Goal: Navigation & Orientation: Find specific page/section

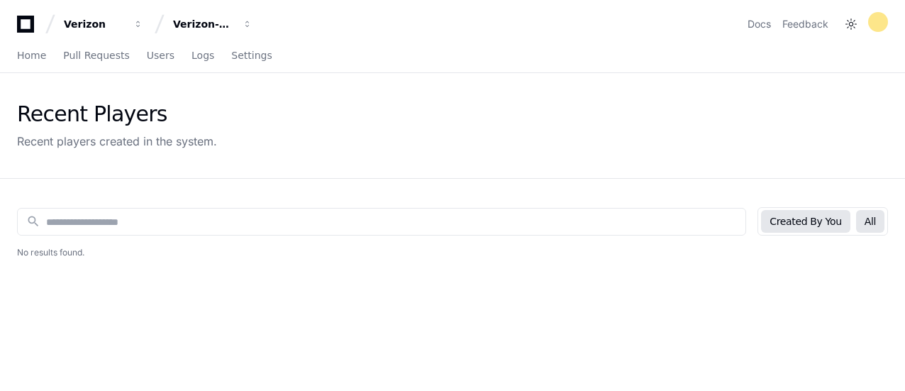
click at [876, 221] on button "All" at bounding box center [871, 221] width 28 height 23
click at [34, 53] on span "Home" at bounding box center [31, 55] width 29 height 9
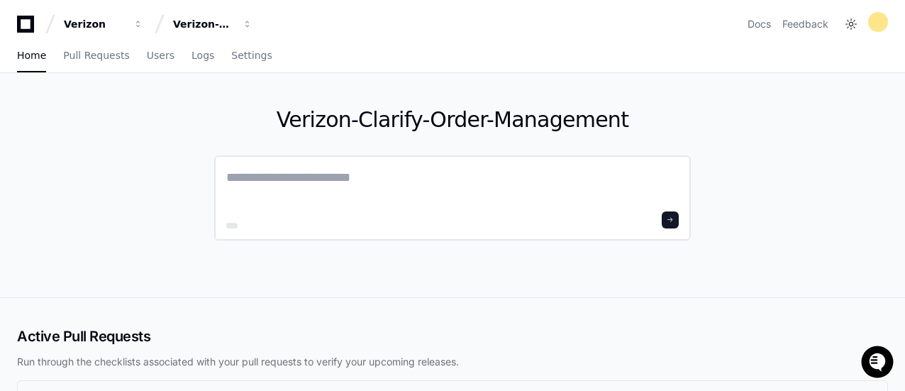
click at [397, 185] on textarea at bounding box center [452, 187] width 453 height 40
click at [125, 17] on div "Verizon-Clarify-Order-Management" at bounding box center [94, 24] width 61 height 14
click at [204, 17] on div "Verizon-Clarify-Order-Management" at bounding box center [203, 24] width 61 height 14
click at [125, 17] on div "Verizon-Clarify-Order-Management" at bounding box center [94, 24] width 61 height 14
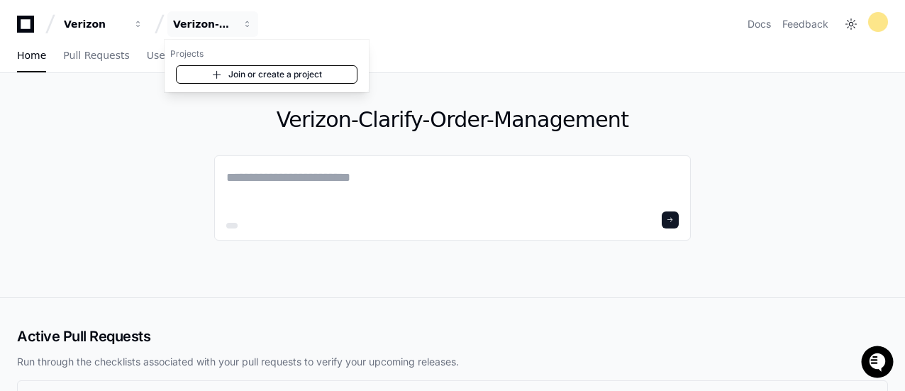
click at [218, 77] on span at bounding box center [216, 74] width 11 height 11
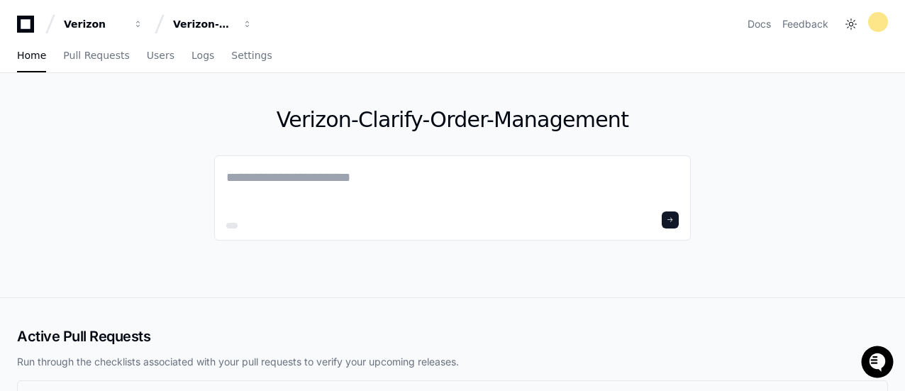
click at [464, 279] on div "Verizon-Clarify-Order-Management" at bounding box center [452, 185] width 477 height 224
